Goal: Go to known website: Access a specific website the user already knows

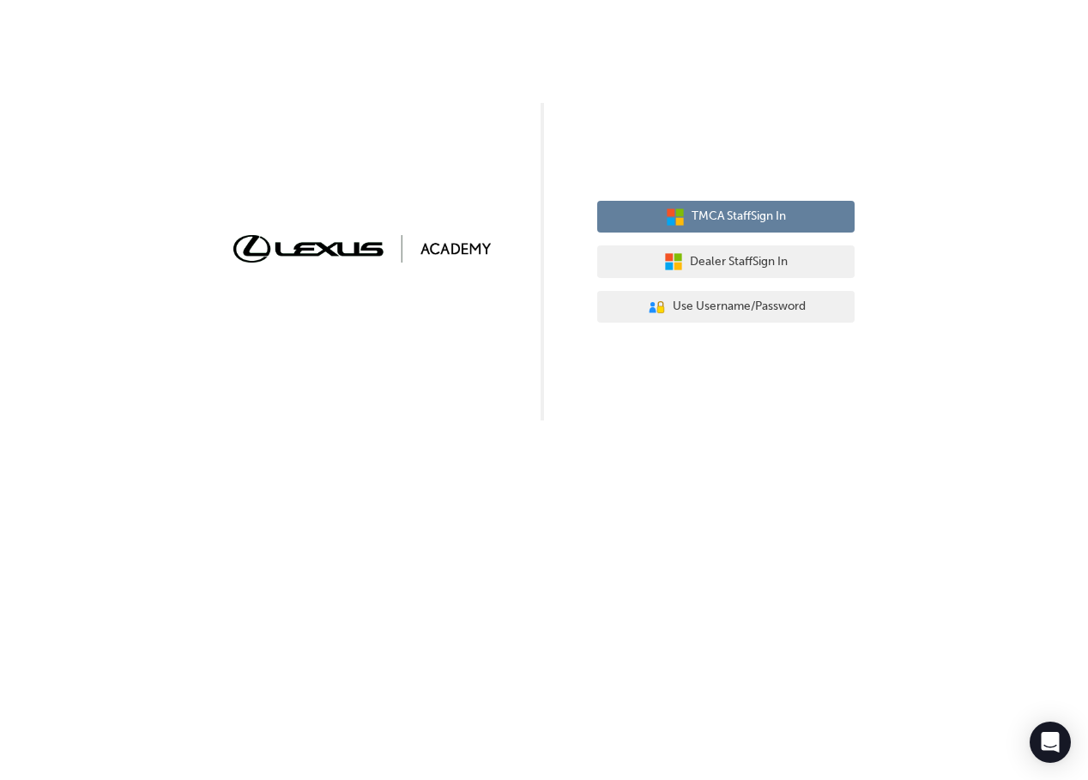
click at [691, 223] on span "TMCA Staff Sign In" at bounding box center [738, 217] width 94 height 20
click at [761, 223] on span "TMCA Staff Sign In" at bounding box center [738, 217] width 94 height 20
